Goal: Find specific page/section: Find specific page/section

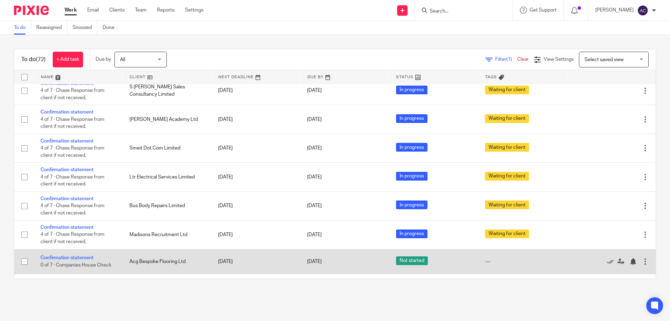
scroll to position [1786, 0]
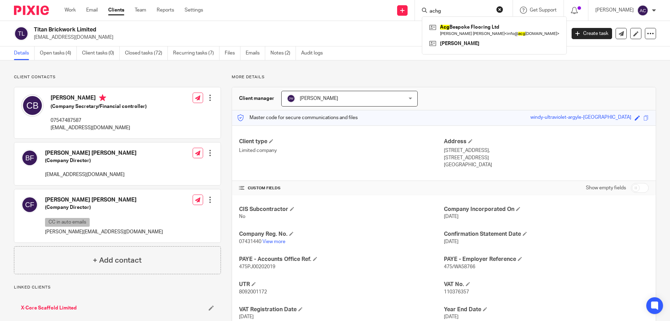
drag, startPoint x: 449, startPoint y: 12, endPoint x: 425, endPoint y: 12, distance: 23.7
click at [425, 12] on div "achg Acg Bespoke Flooring Ltd [PERSON_NAME] [PERSON_NAME] < info@ acg [DOMAIN_N…" at bounding box center [464, 10] width 98 height 21
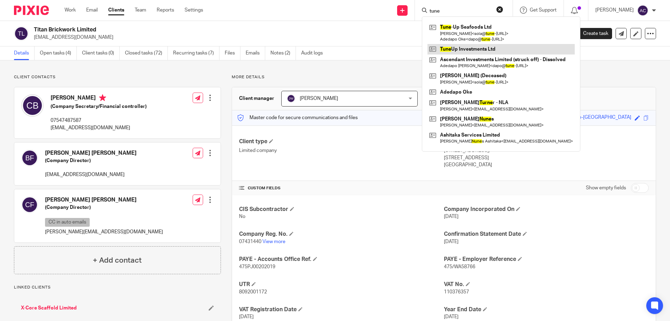
type input "tune"
click at [476, 52] on link at bounding box center [501, 49] width 147 height 10
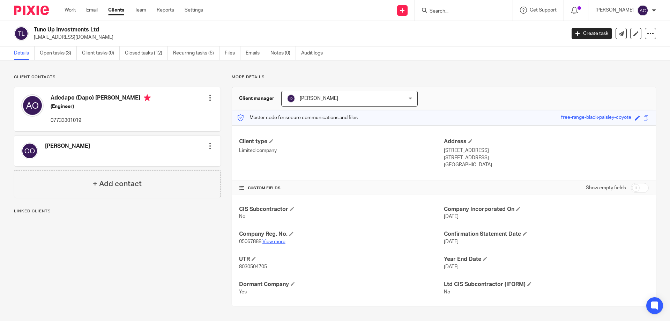
click at [276, 241] on link "View more" at bounding box center [273, 241] width 23 height 5
